Goal: Use online tool/utility: Utilize a website feature to perform a specific function

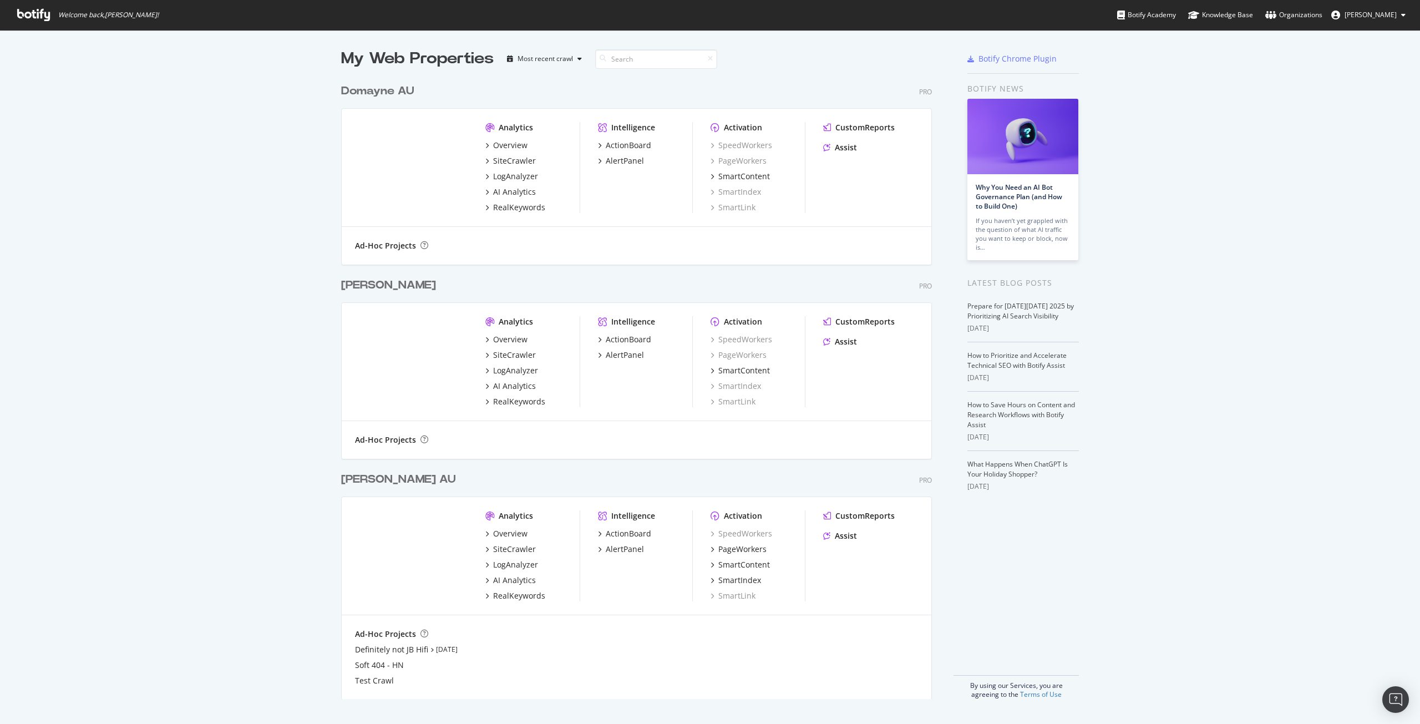
scroll to position [716, 1403]
click at [520, 177] on div "LogAnalyzer" at bounding box center [515, 176] width 45 height 11
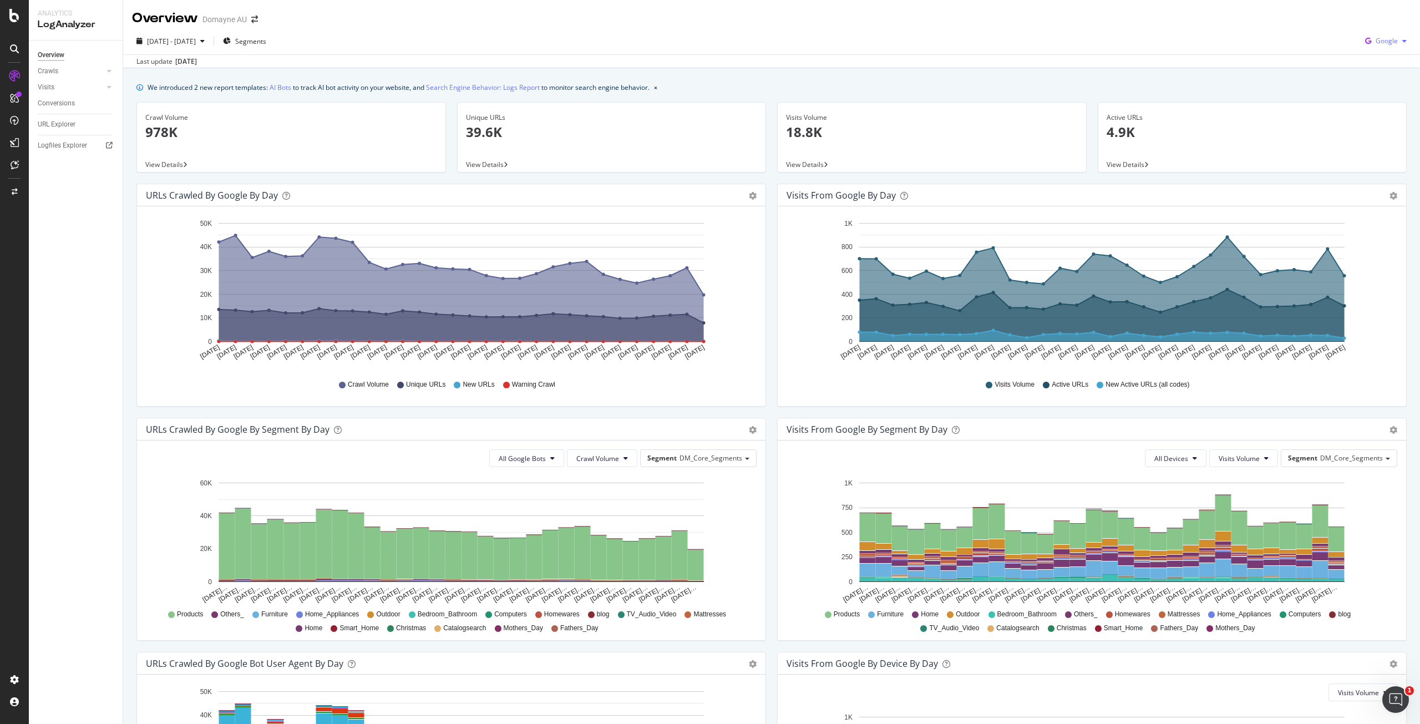
click at [1376, 40] on span "Google" at bounding box center [1387, 40] width 22 height 9
click at [1368, 97] on div "OpenAI" at bounding box center [1377, 104] width 77 height 16
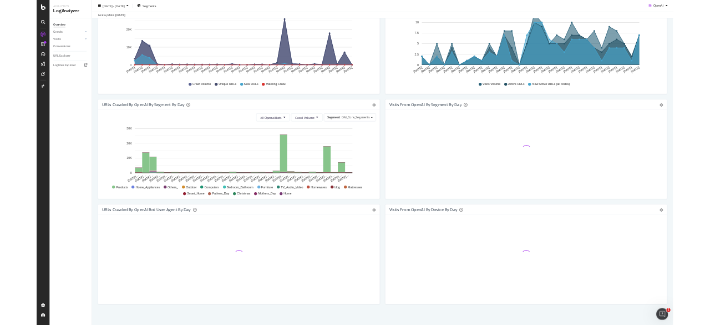
scroll to position [199, 0]
